Goal: Information Seeking & Learning: Check status

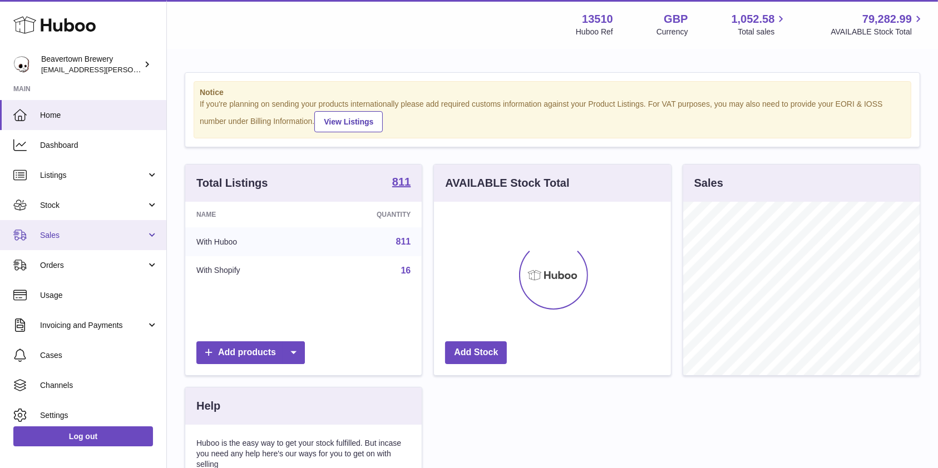
click at [52, 242] on link "Sales" at bounding box center [83, 235] width 166 height 30
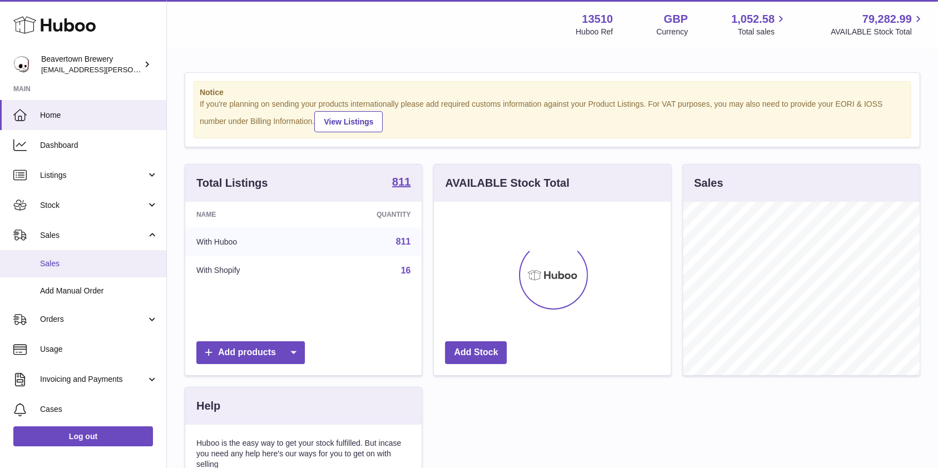
click at [55, 256] on link "Sales" at bounding box center [83, 263] width 166 height 27
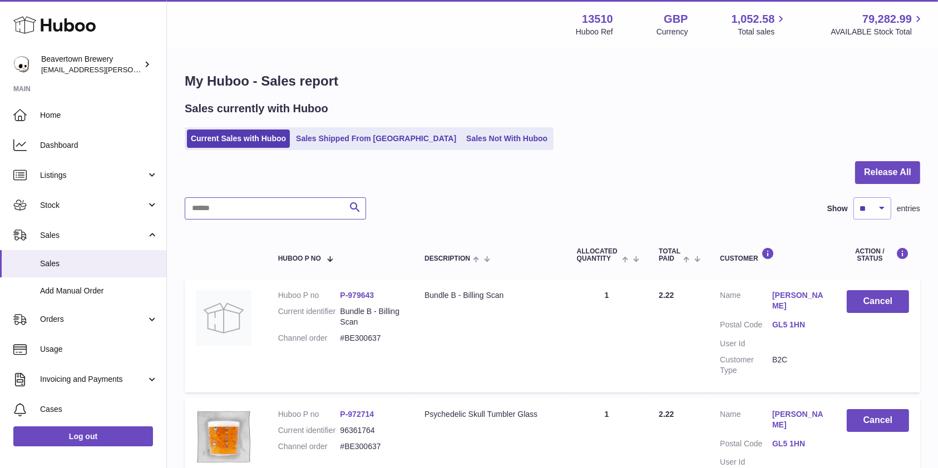
click at [238, 209] on input "text" at bounding box center [275, 208] width 181 height 22
type input "********"
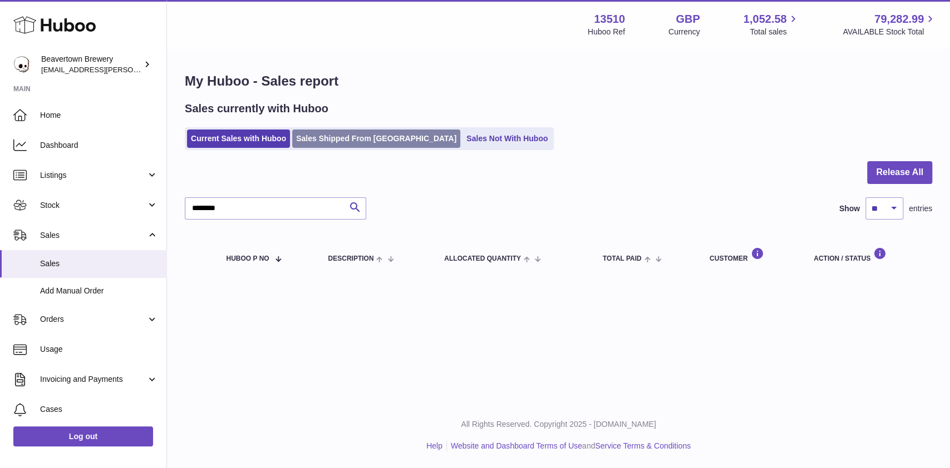
click at [389, 141] on link "Sales Shipped From [GEOGRAPHIC_DATA]" at bounding box center [376, 139] width 168 height 18
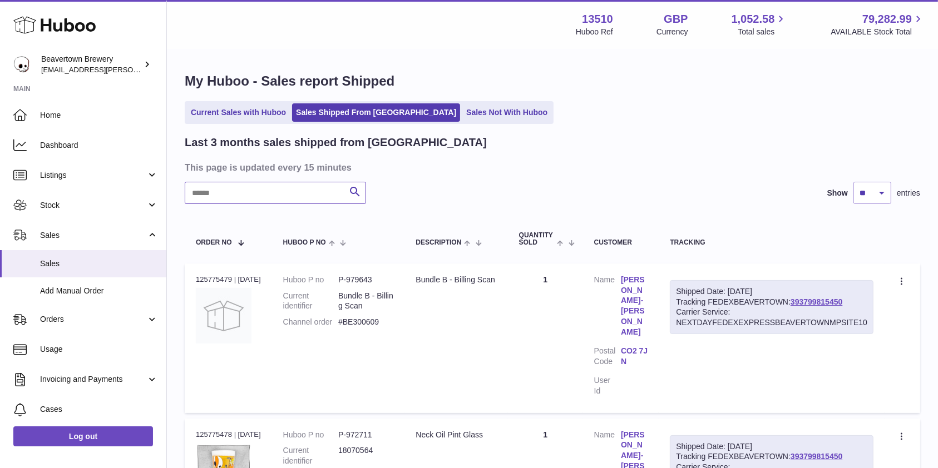
click at [217, 191] on input "text" at bounding box center [275, 193] width 181 height 22
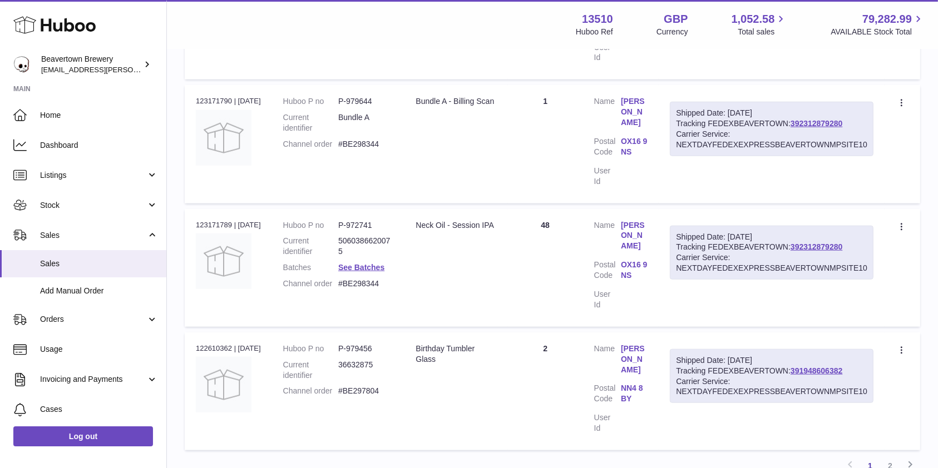
scroll to position [1087, 0]
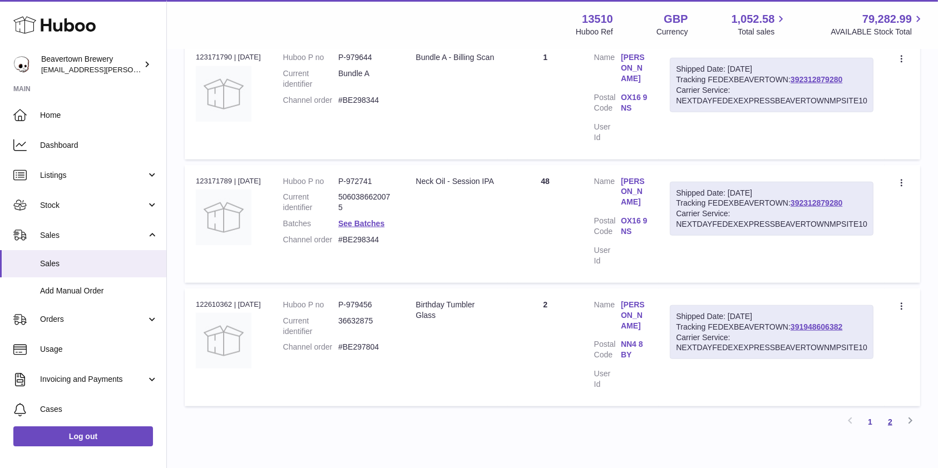
click at [889, 412] on link "2" at bounding box center [890, 422] width 20 height 20
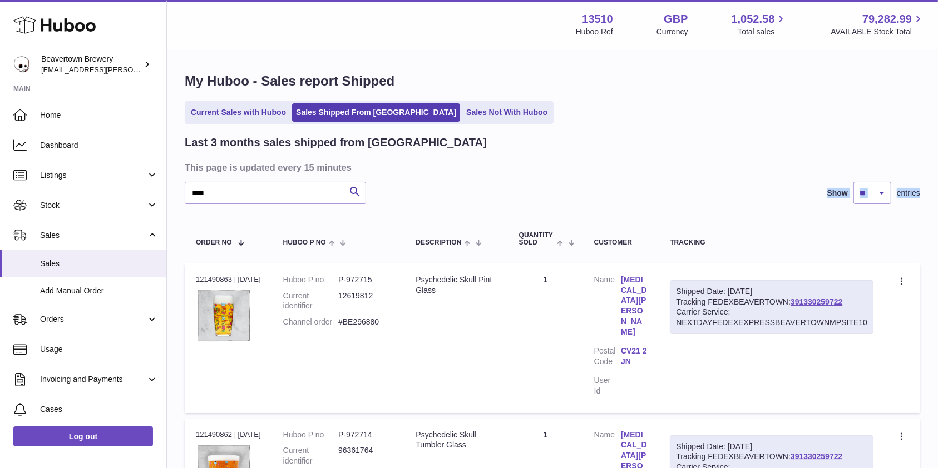
drag, startPoint x: 275, startPoint y: 206, endPoint x: 233, endPoint y: 188, distance: 46.4
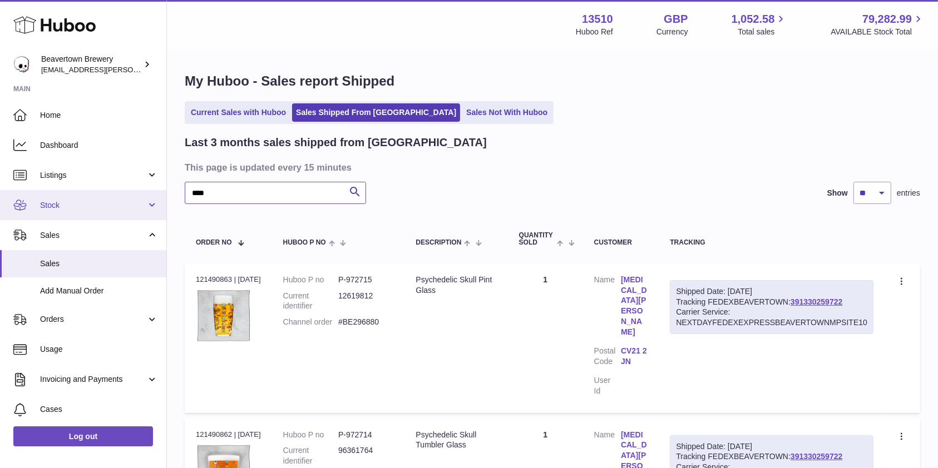
drag, startPoint x: 233, startPoint y: 188, endPoint x: 106, endPoint y: 189, distance: 126.8
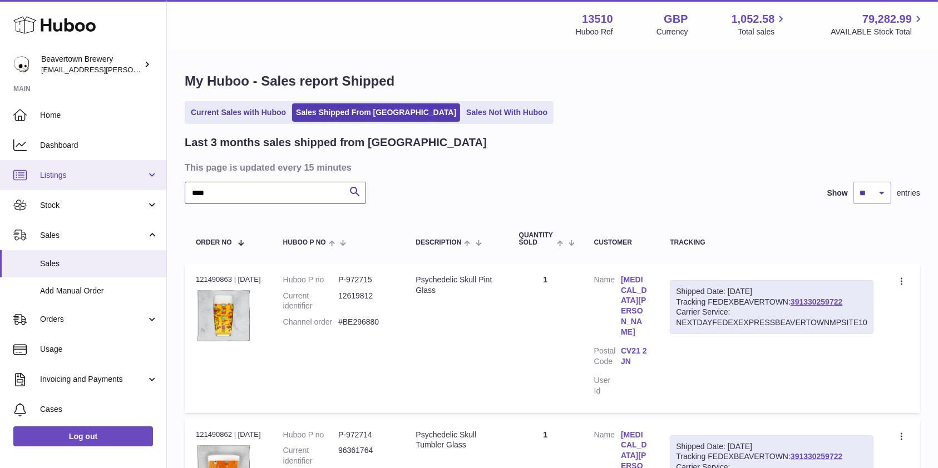
type input "***"
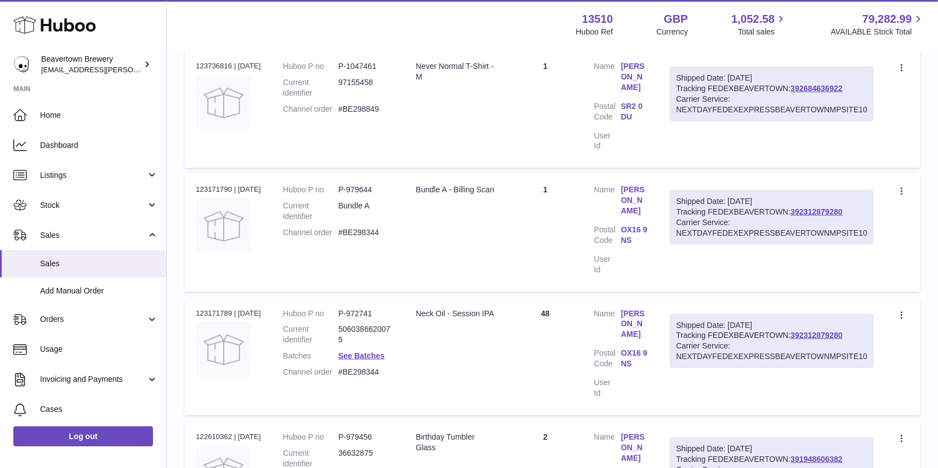
scroll to position [1094, 0]
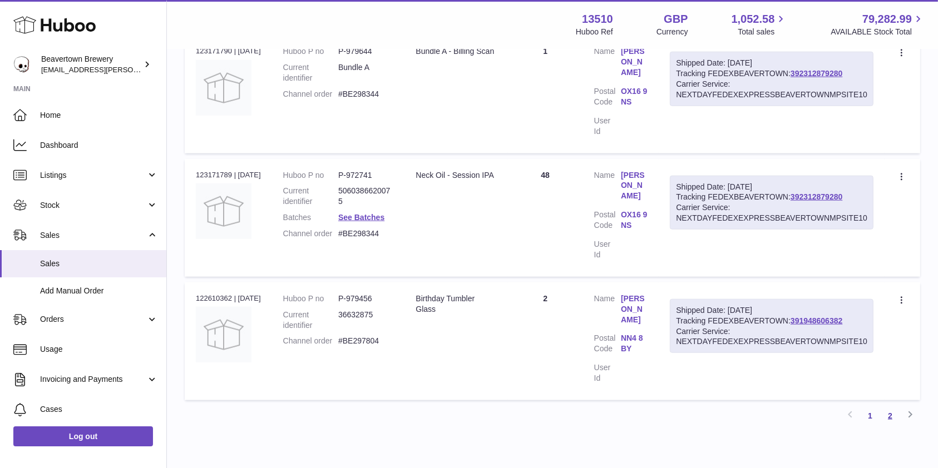
click at [892, 406] on link "2" at bounding box center [890, 416] width 20 height 20
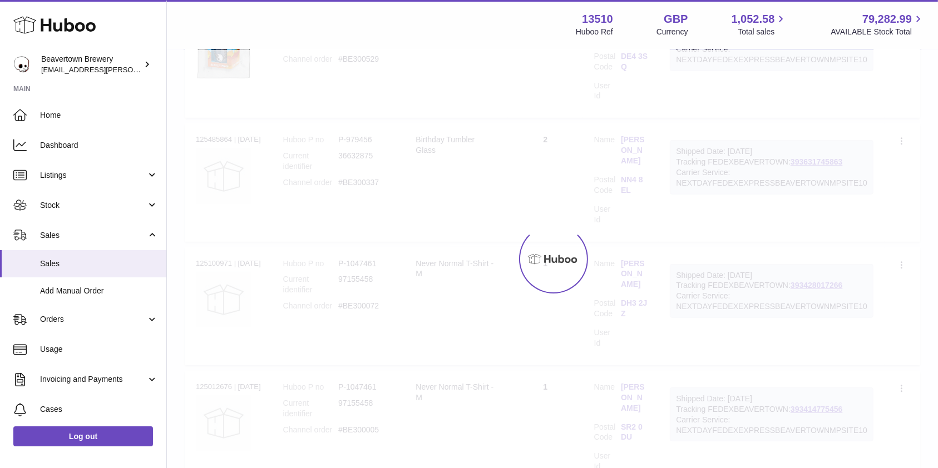
scroll to position [50, 0]
